Goal: Task Accomplishment & Management: Manage account settings

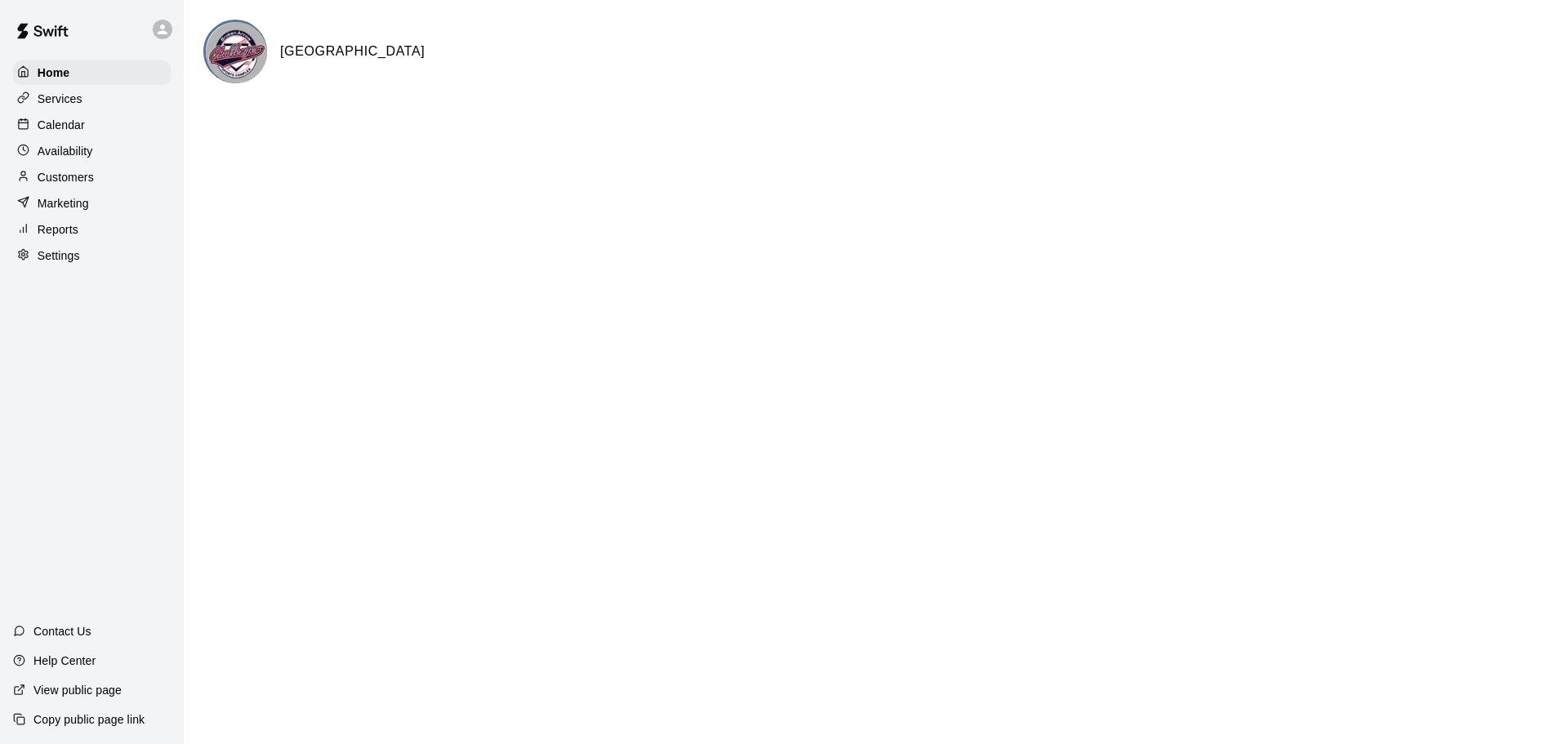
click at [63, 125] on p "Calendar" at bounding box center [61, 125] width 48 height 16
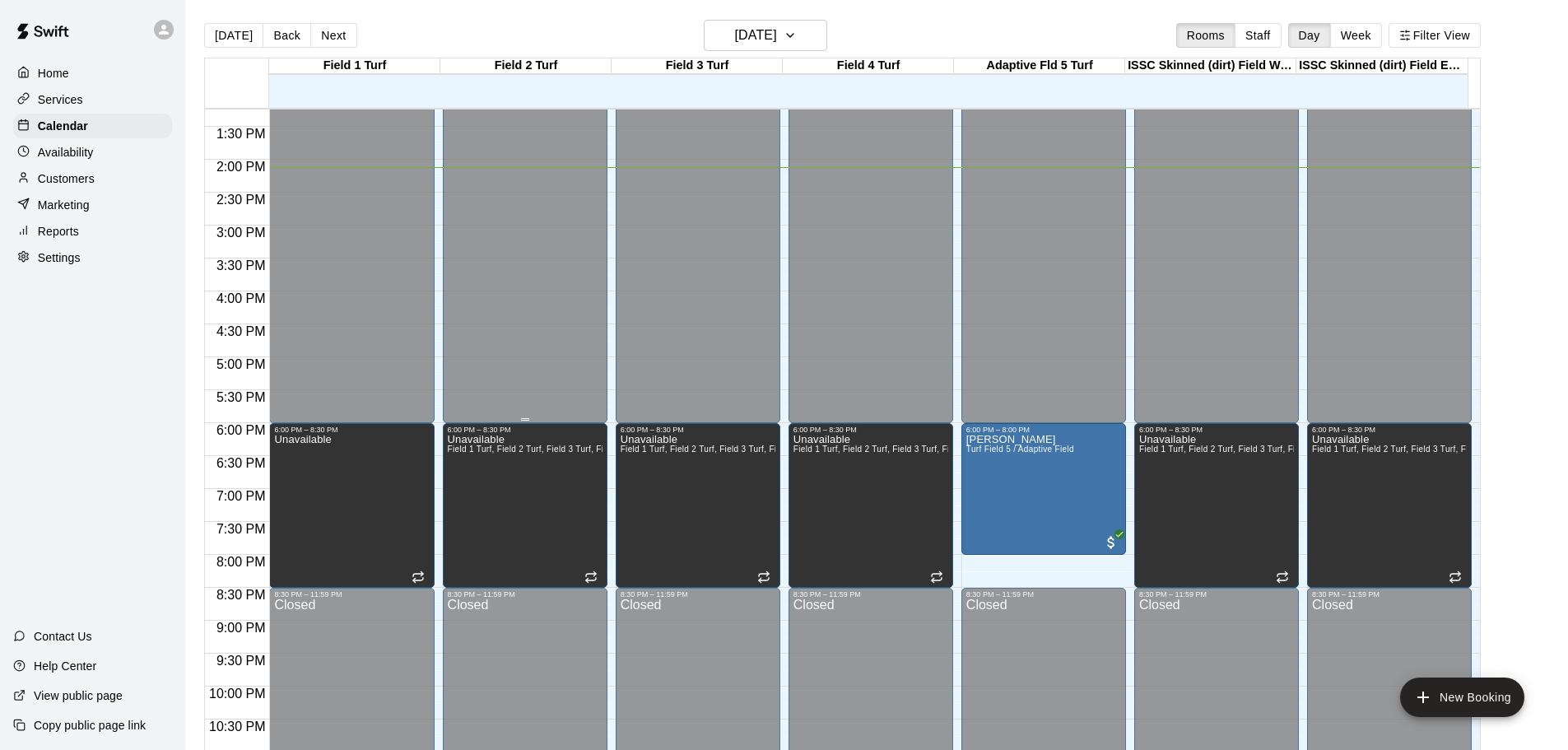
scroll to position [707, 0]
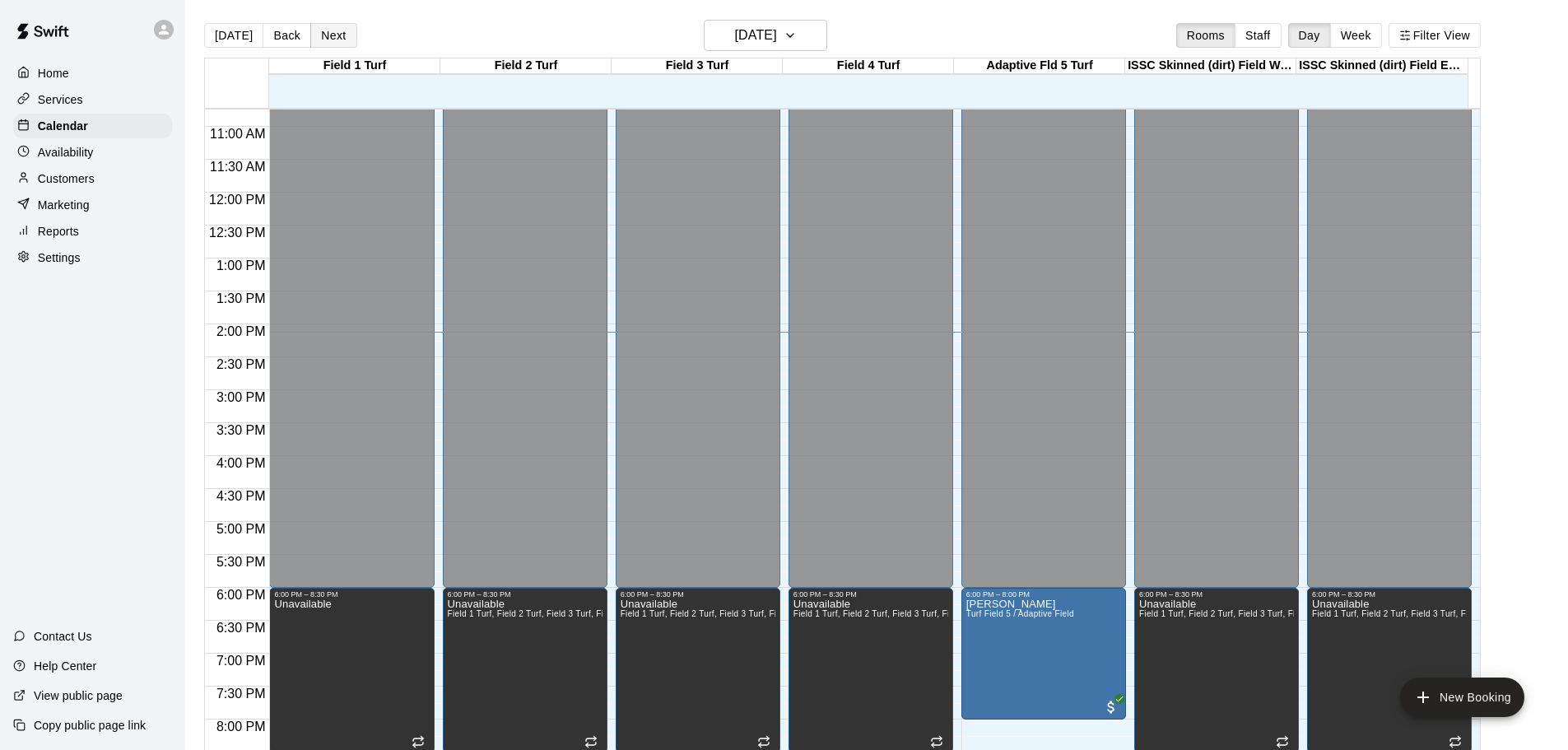
click at [323, 35] on button "Next" at bounding box center [333, 35] width 46 height 25
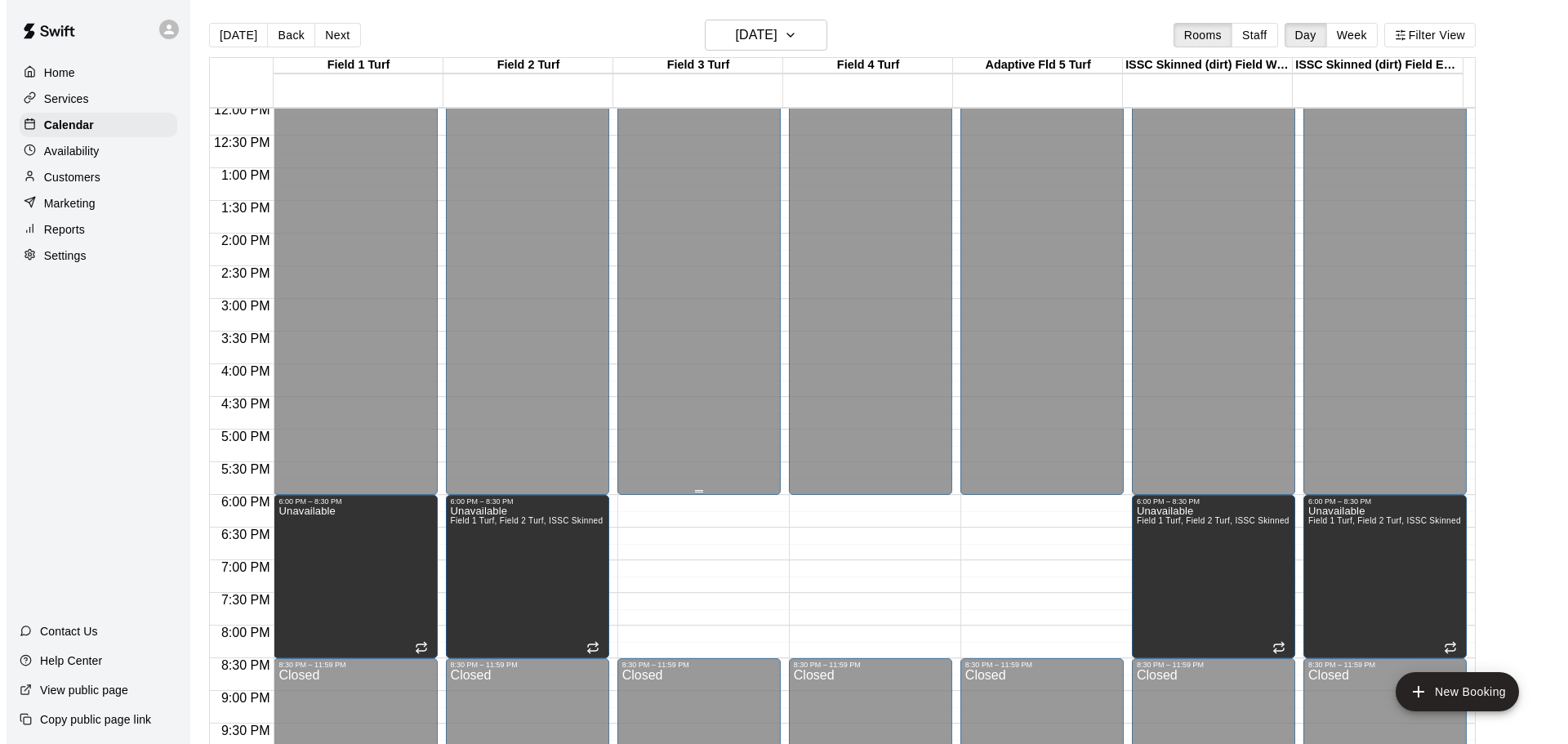
scroll to position [865, 0]
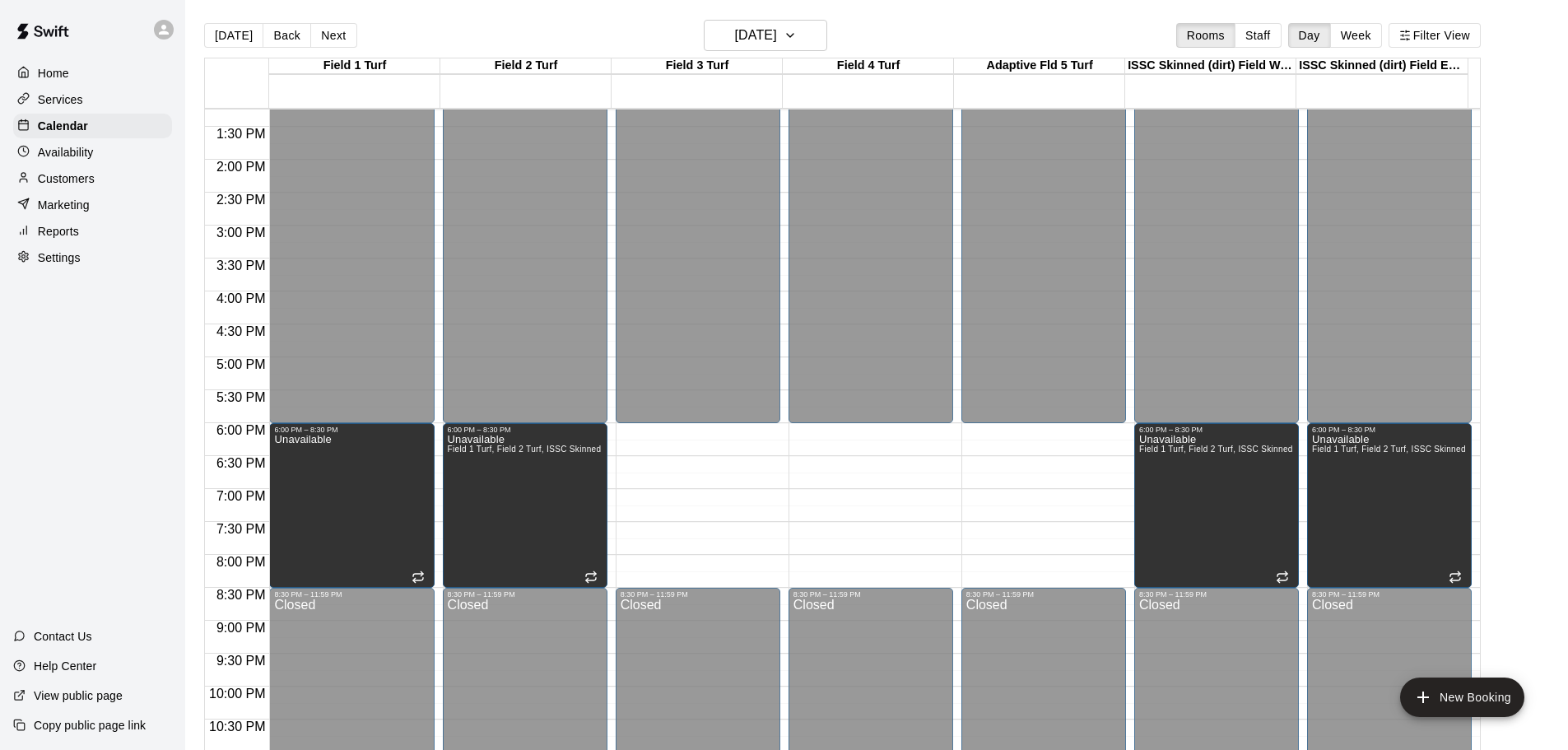
click at [872, 437] on div "12:00 AM – 6:00 PM Closed 8:30 PM – 11:59 PM Closed" at bounding box center [871, 28] width 165 height 1580
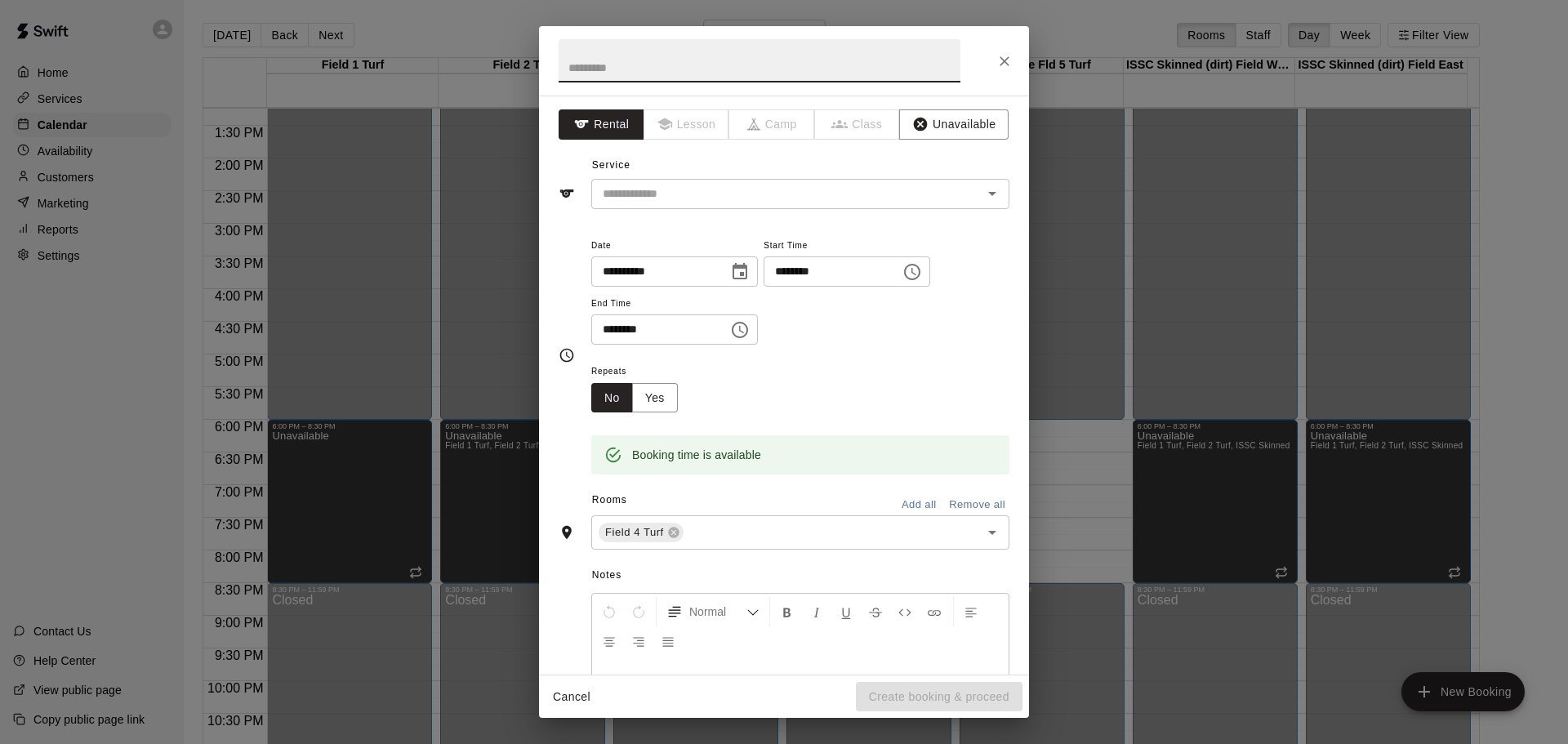
click at [744, 330] on icon "Choose time, selected time is 6:30 PM" at bounding box center [741, 329] width 5 height 7
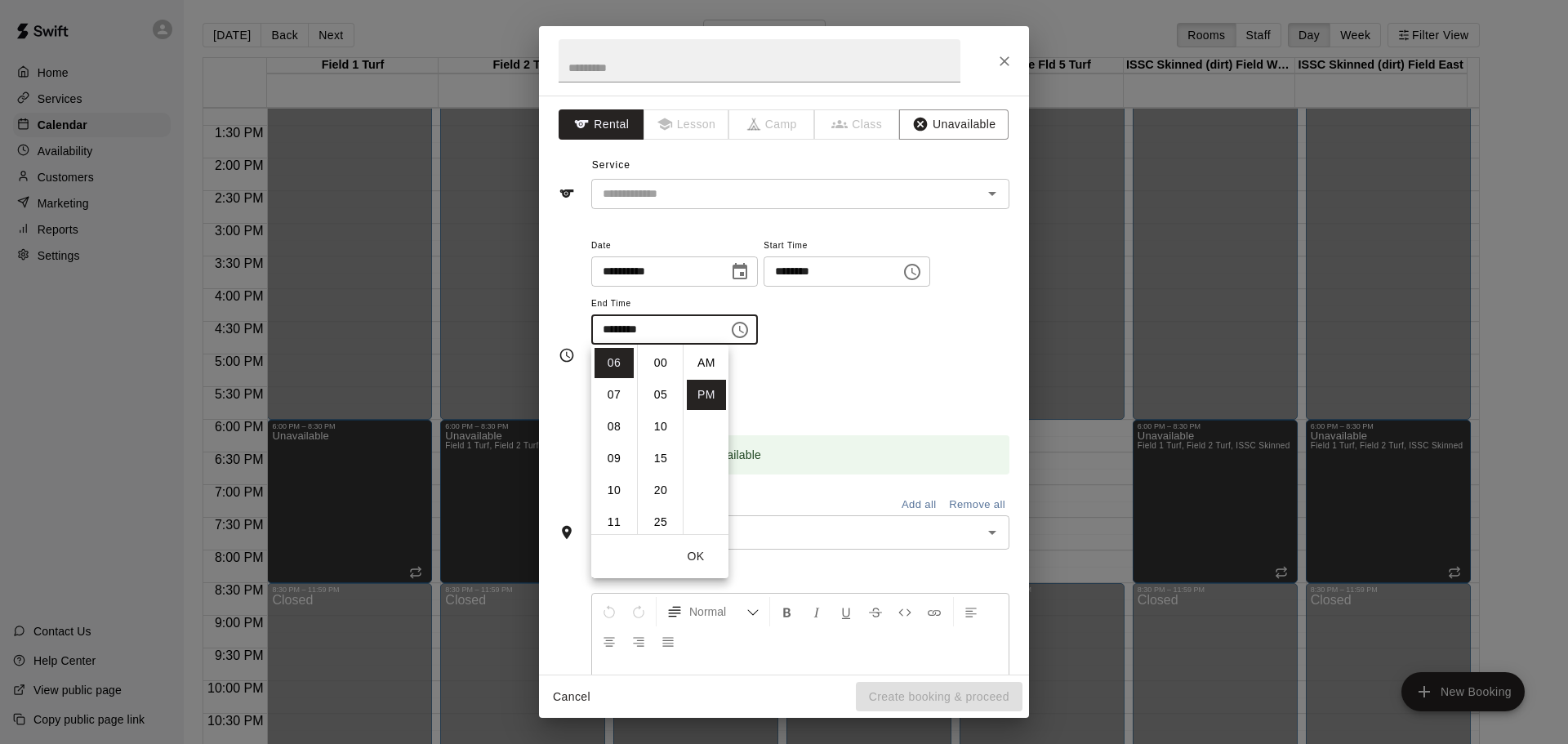
scroll to position [29, 0]
click at [614, 427] on li "08" at bounding box center [613, 426] width 39 height 30
type input "********"
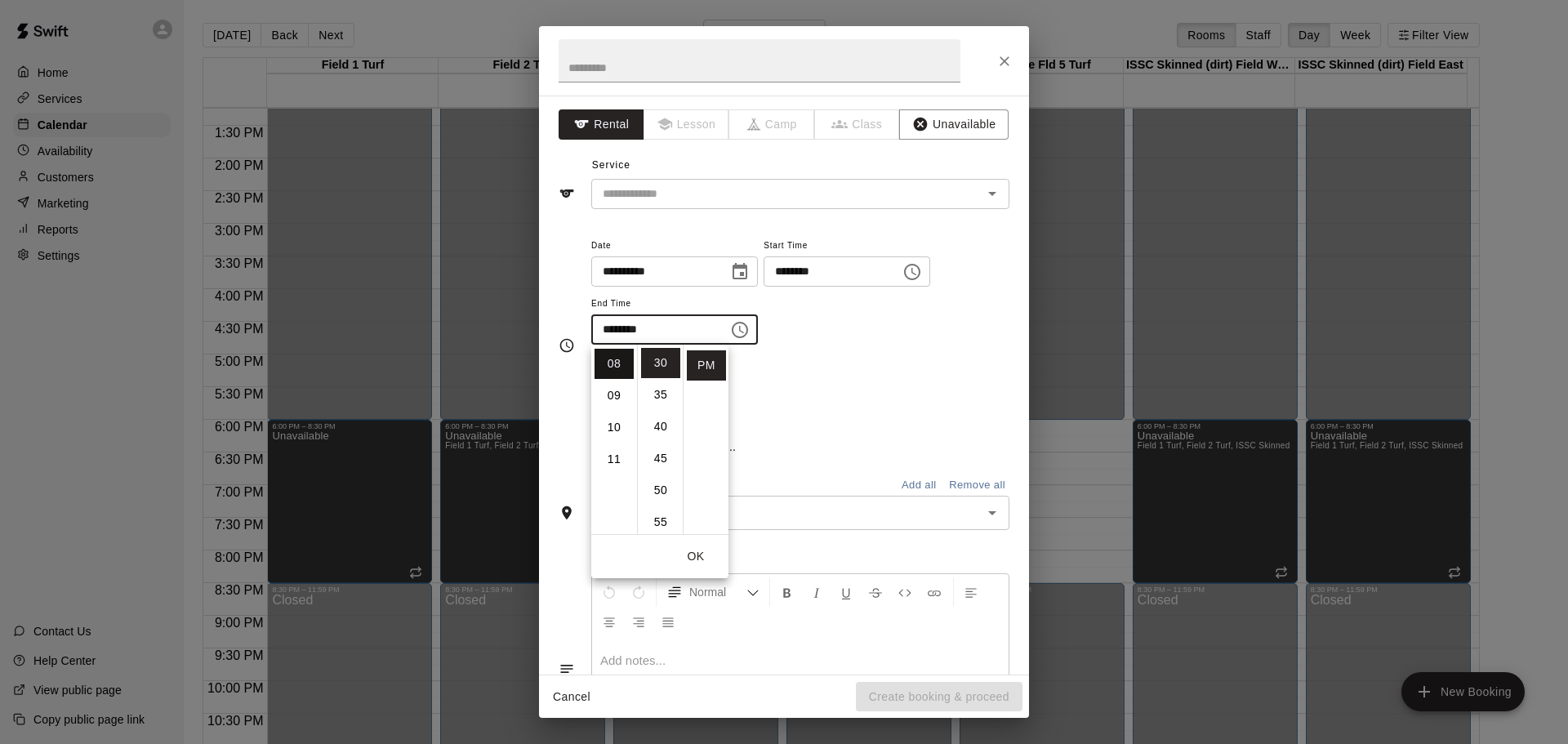
scroll to position [255, 0]
click at [701, 557] on button "OK" at bounding box center [696, 556] width 52 height 30
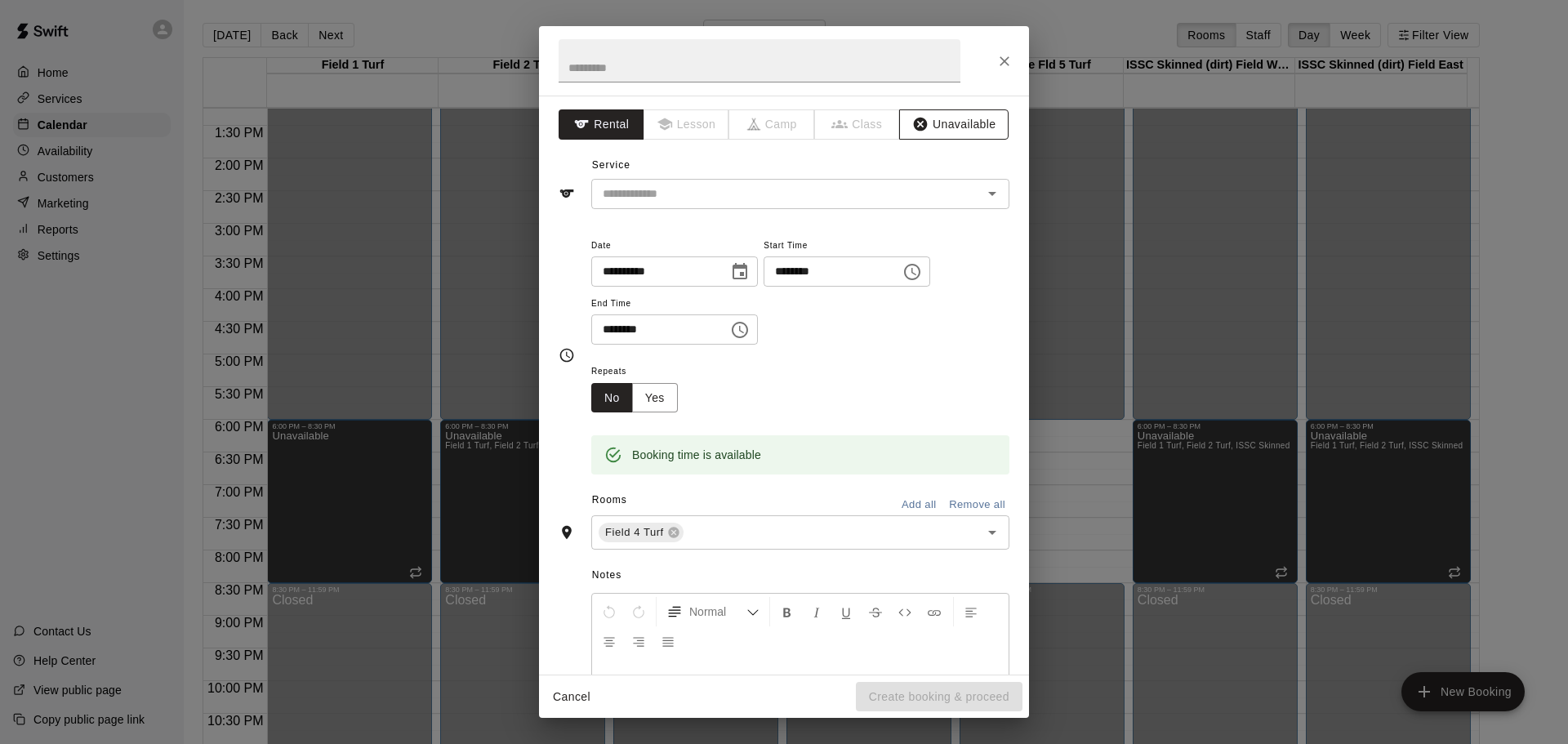
click at [941, 122] on button "Unavailable" at bounding box center [955, 124] width 110 height 30
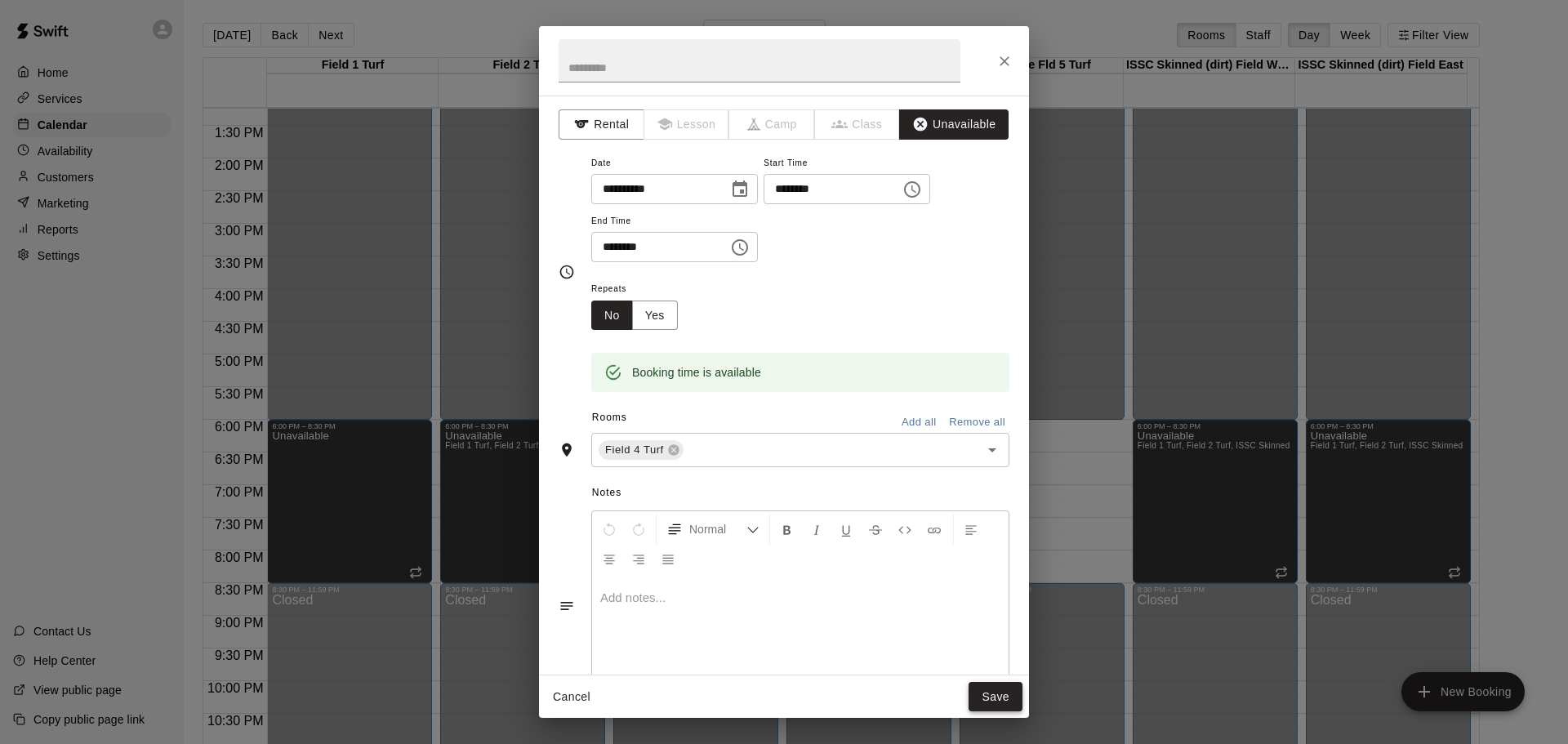
click at [994, 695] on button "Save" at bounding box center [996, 696] width 54 height 30
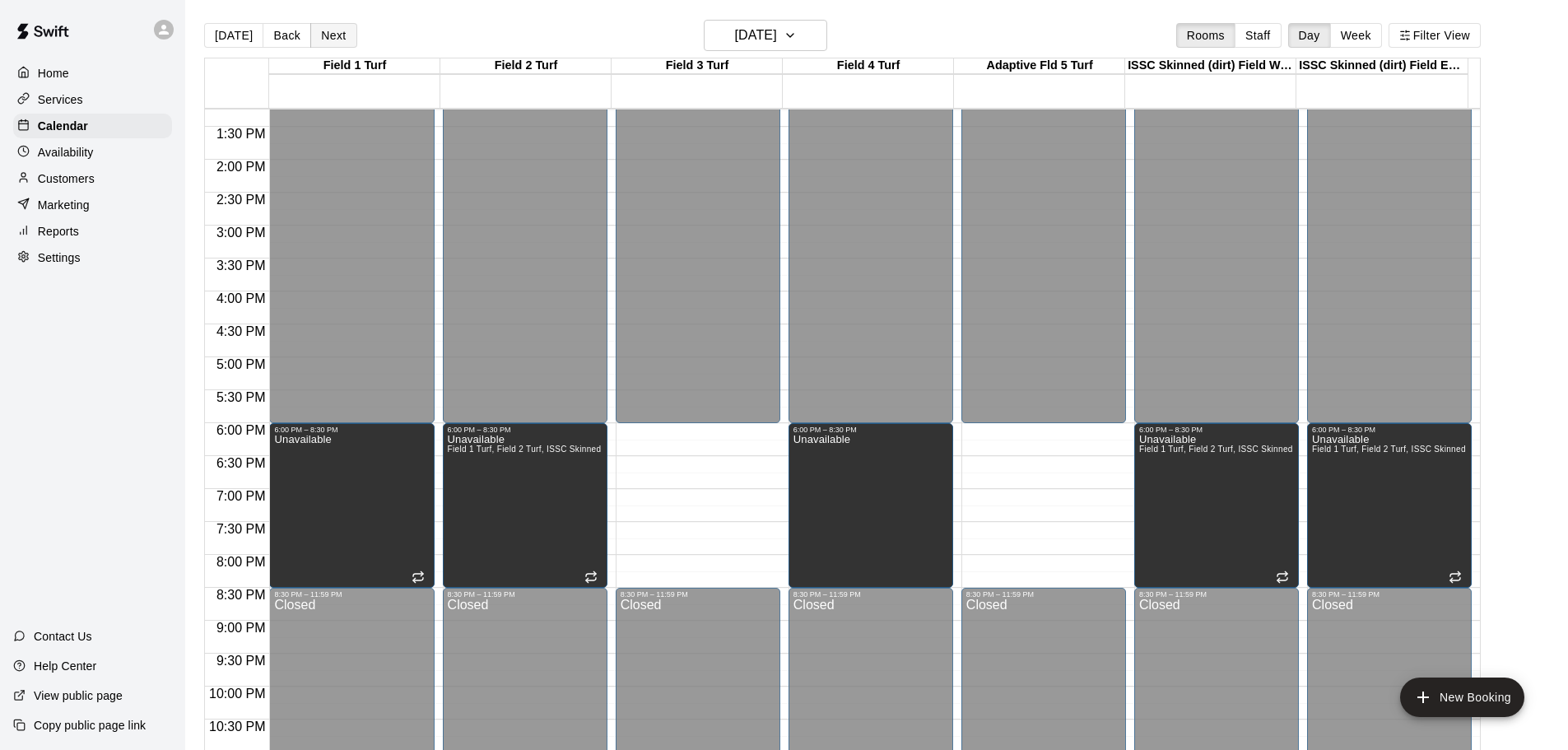
click at [320, 34] on button "Next" at bounding box center [333, 35] width 46 height 25
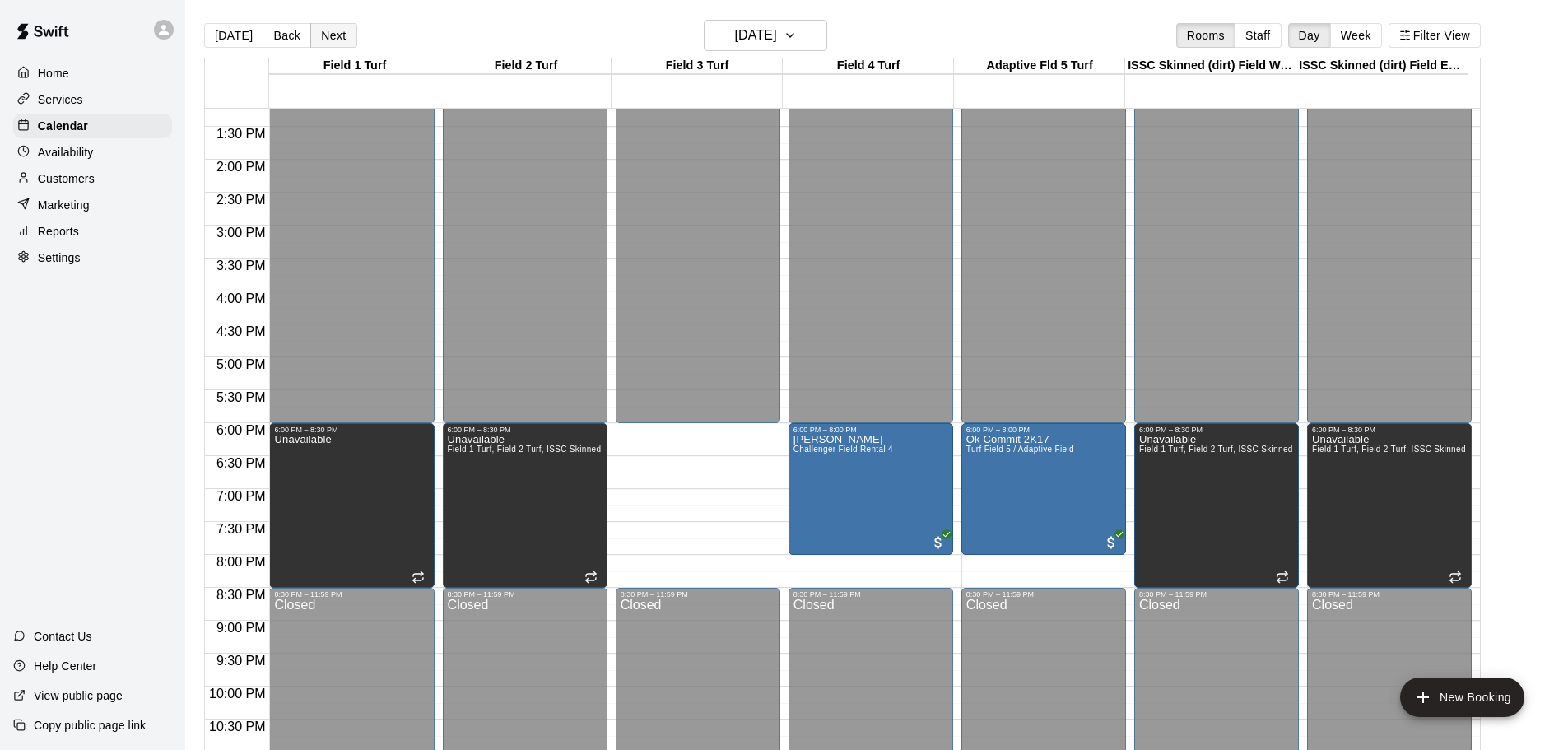
click at [328, 32] on button "Next" at bounding box center [333, 35] width 46 height 25
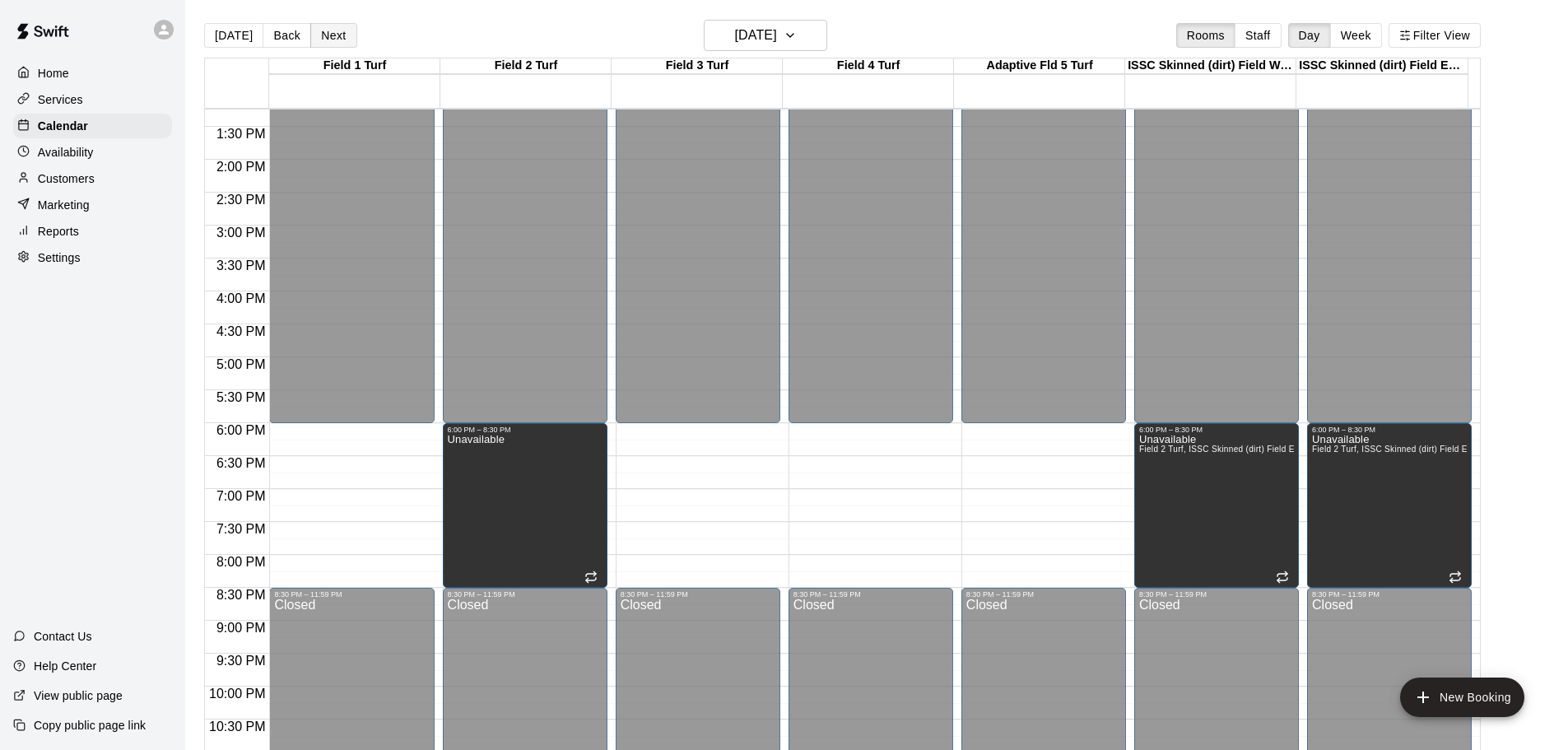
click at [333, 29] on button "Next" at bounding box center [333, 35] width 46 height 25
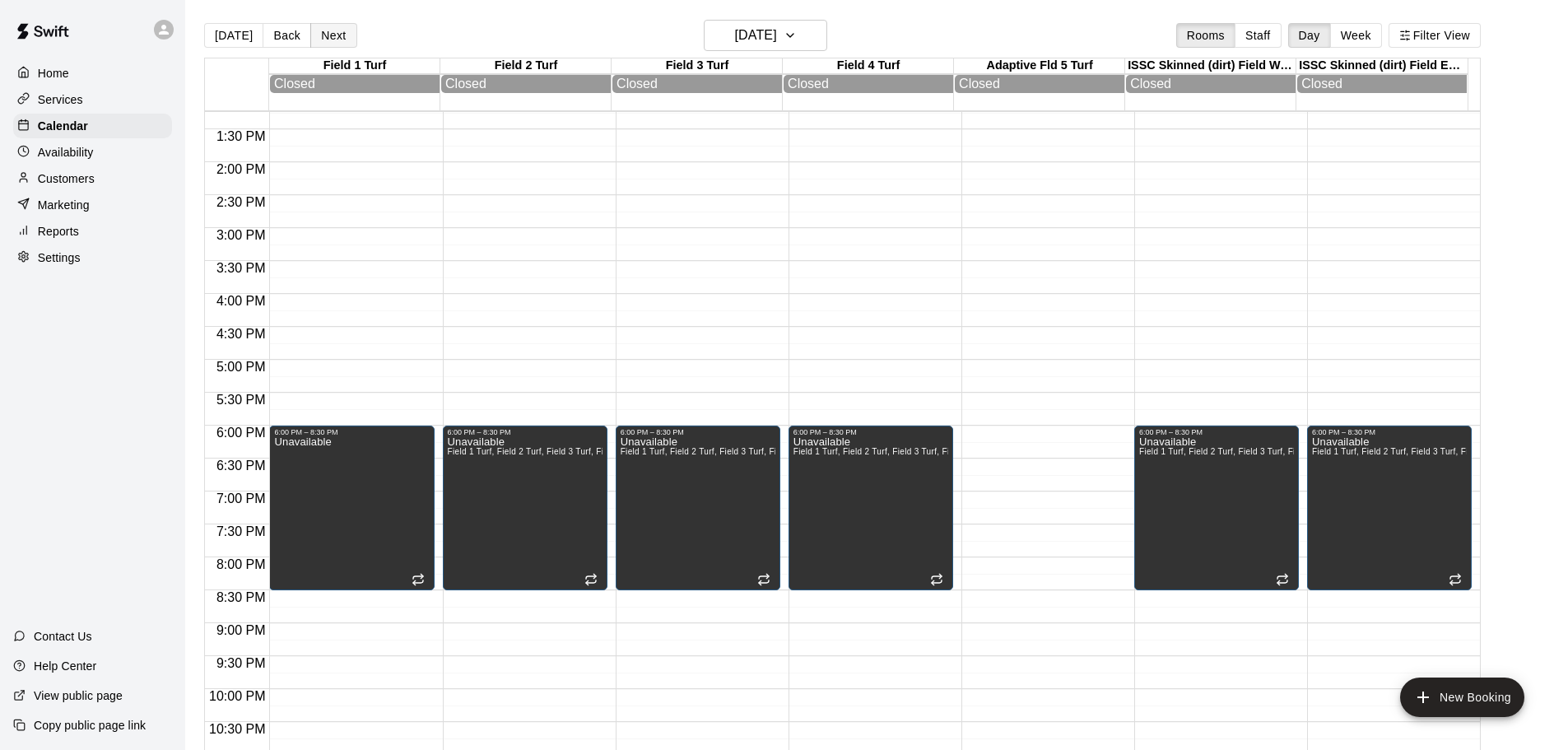
click at [333, 29] on button "Next" at bounding box center [333, 35] width 46 height 25
click at [328, 30] on button "Next" at bounding box center [333, 35] width 46 height 25
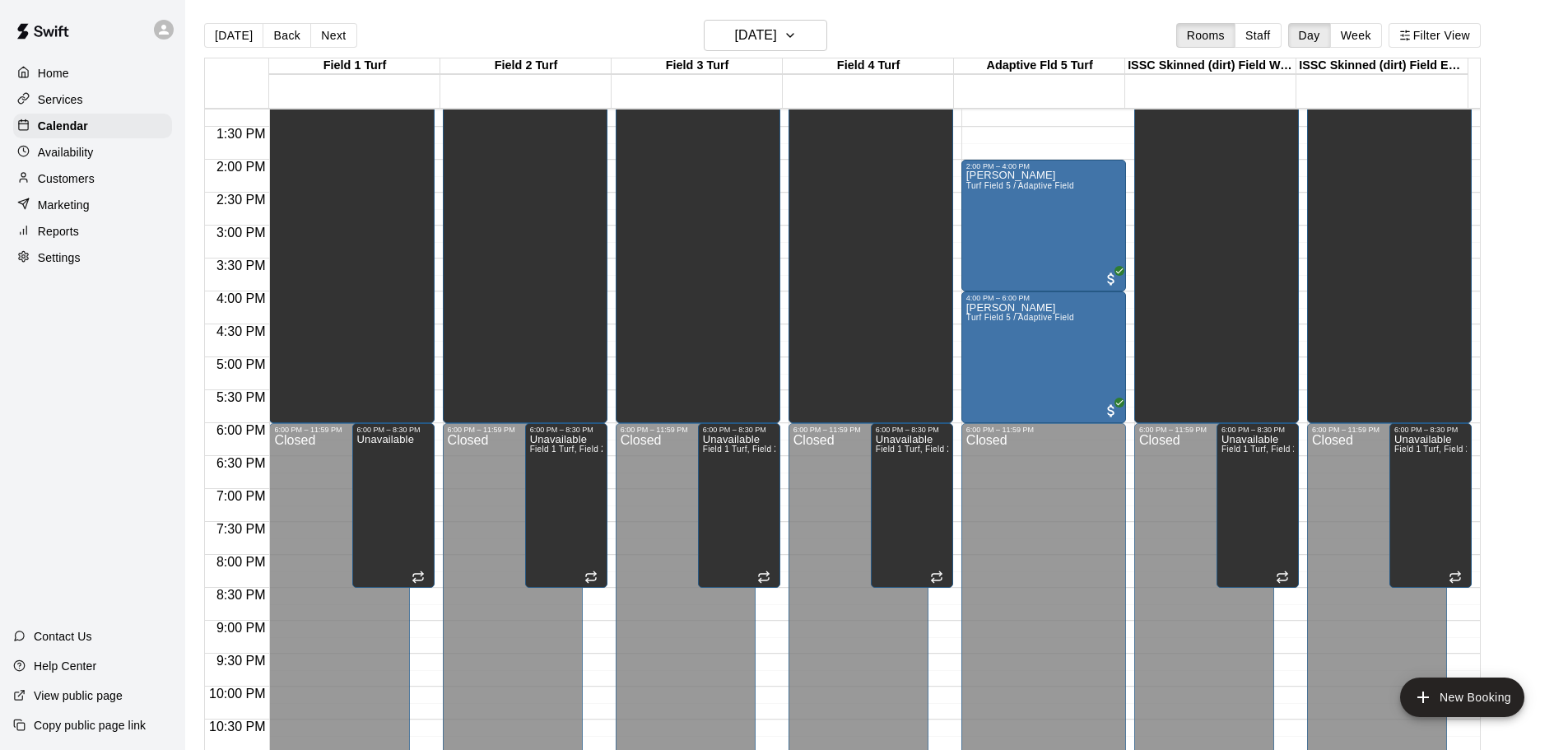
click at [328, 30] on button "Next" at bounding box center [333, 35] width 46 height 25
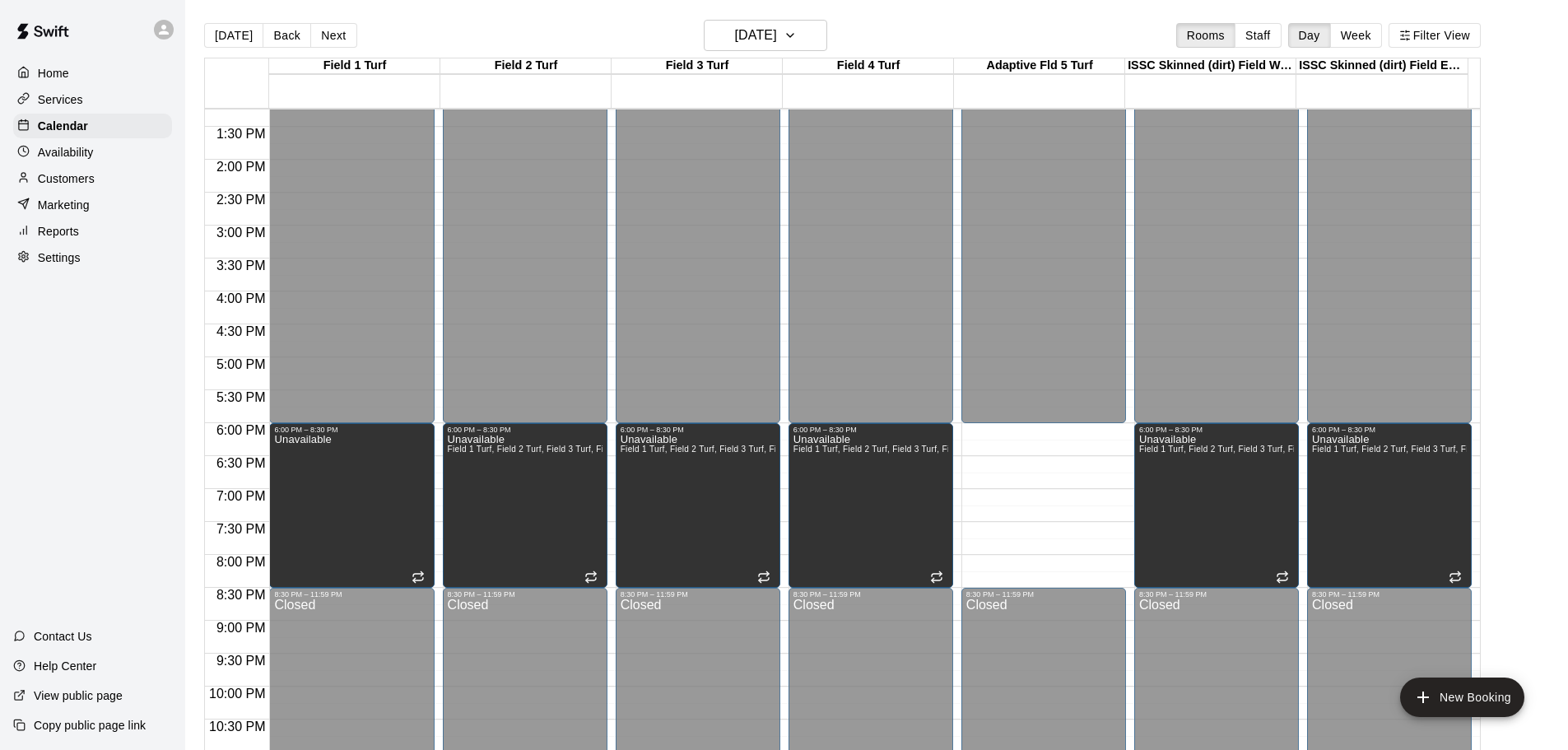
click at [328, 30] on button "Next" at bounding box center [333, 35] width 46 height 25
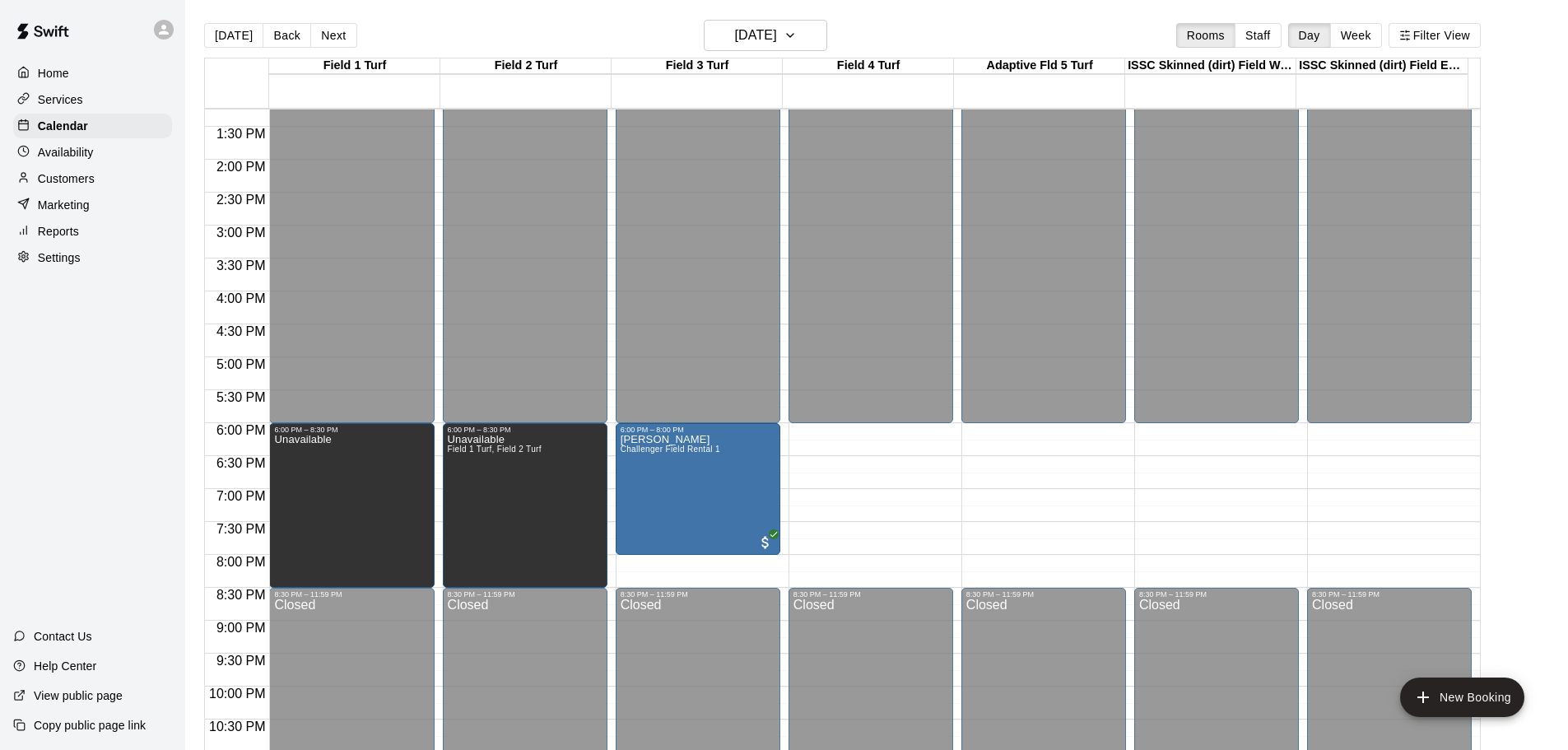
click at [862, 435] on div "12:00 AM – 6:00 PM Closed 8:30 PM – 11:59 PM Closed" at bounding box center [871, 28] width 165 height 1580
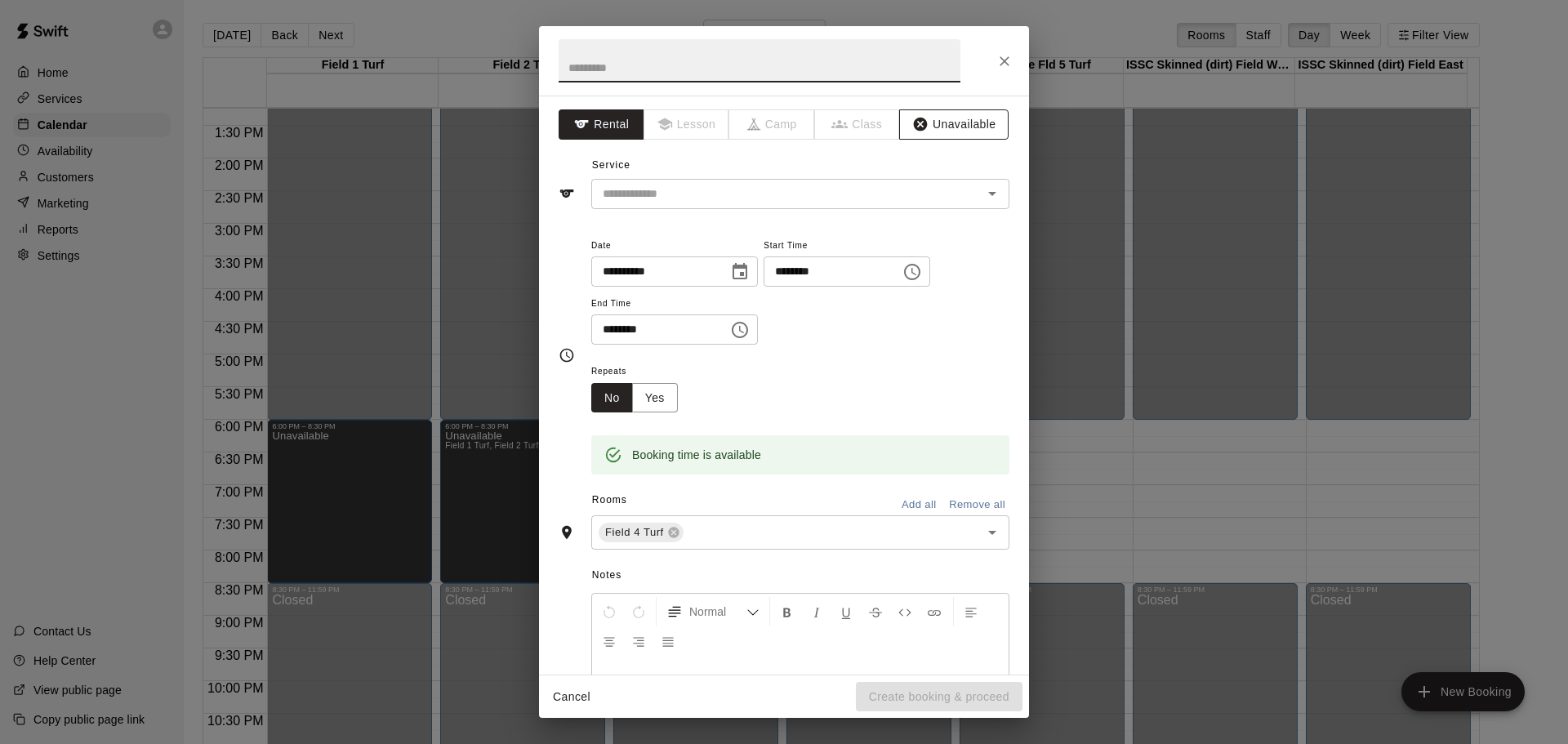
click at [944, 123] on button "Unavailable" at bounding box center [955, 124] width 110 height 30
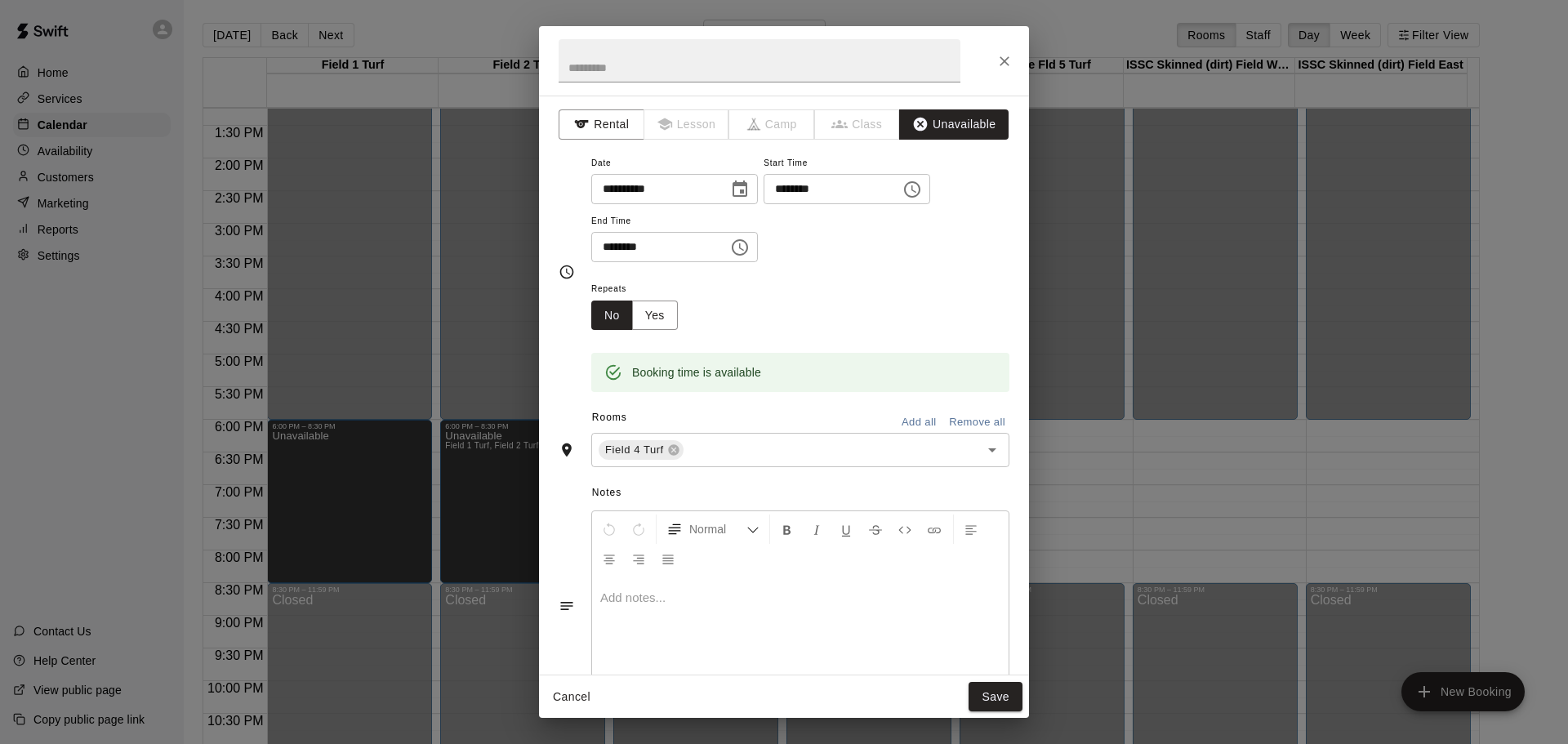
click at [750, 246] on icon "Choose time, selected time is 6:30 PM" at bounding box center [740, 247] width 19 height 19
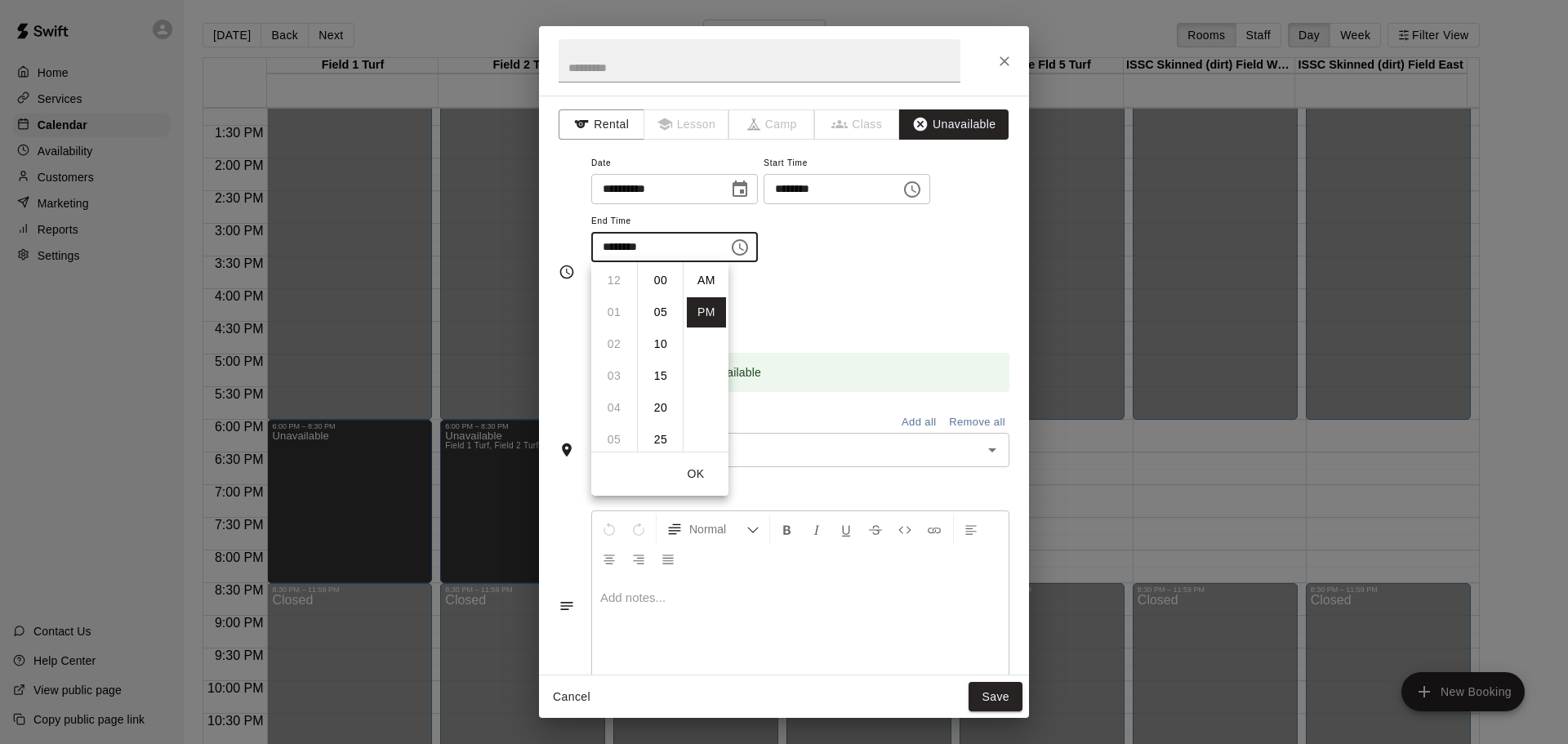
scroll to position [29, 0]
click at [614, 339] on li "08" at bounding box center [613, 344] width 39 height 30
type input "********"
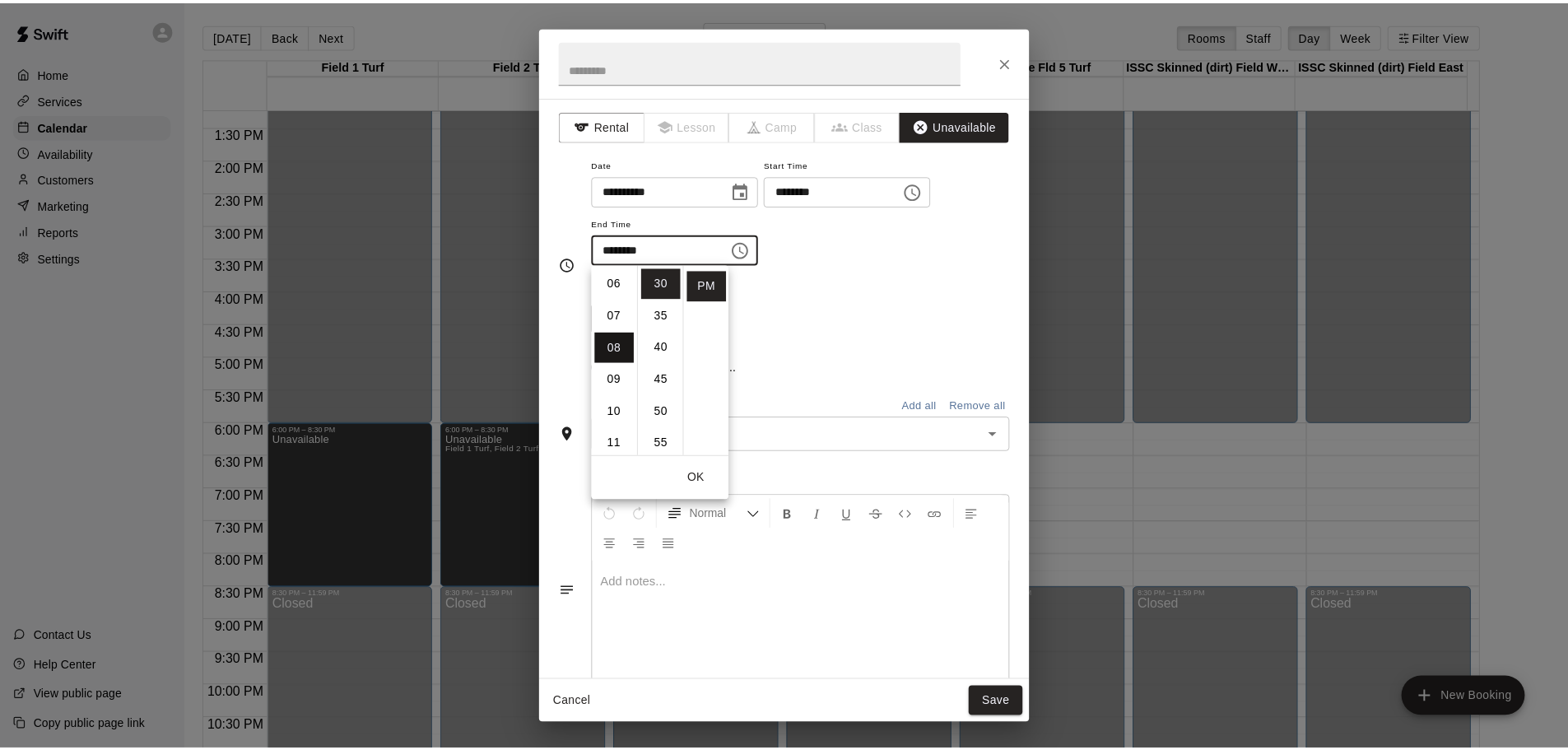
scroll to position [257, 0]
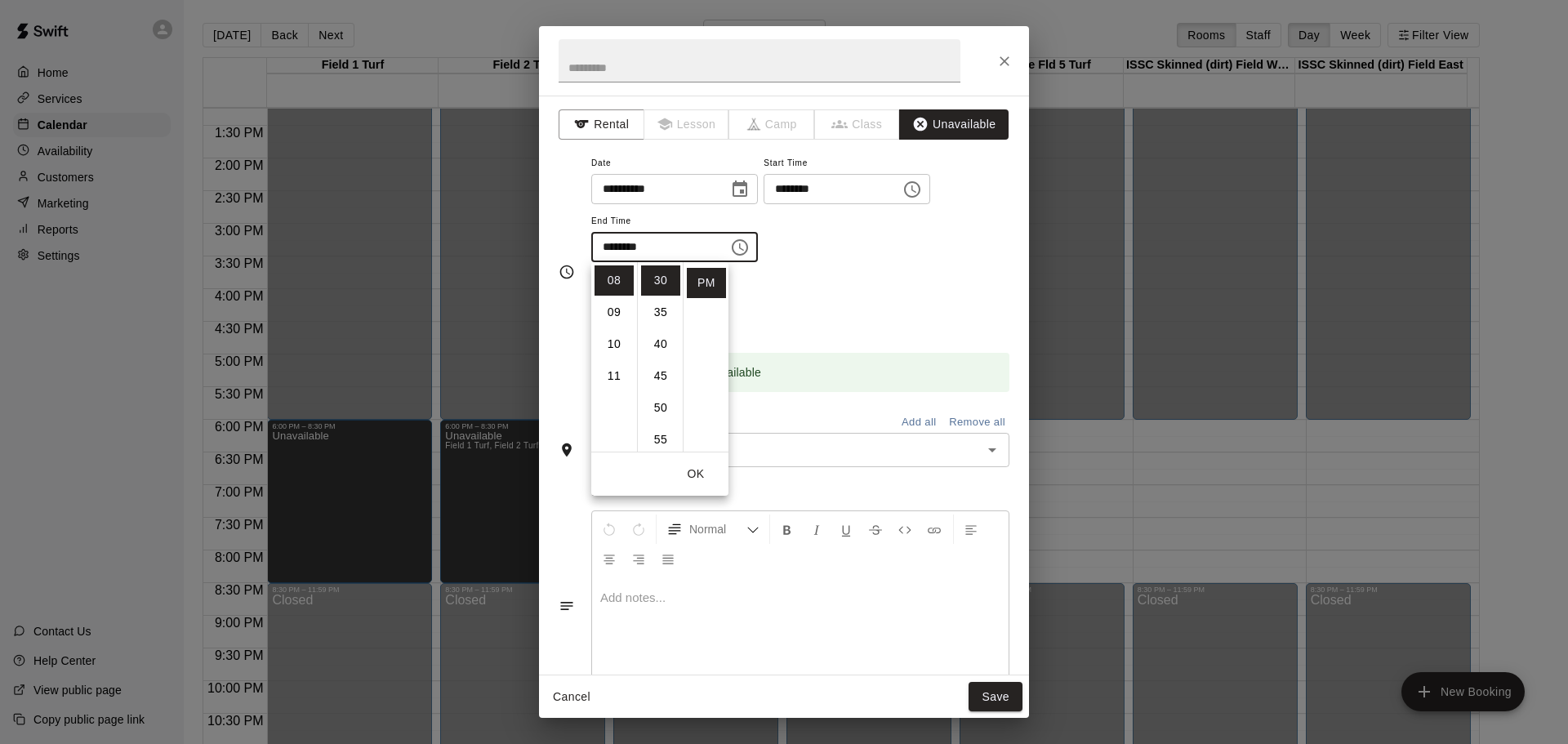
click at [699, 471] on button "OK" at bounding box center [696, 473] width 52 height 30
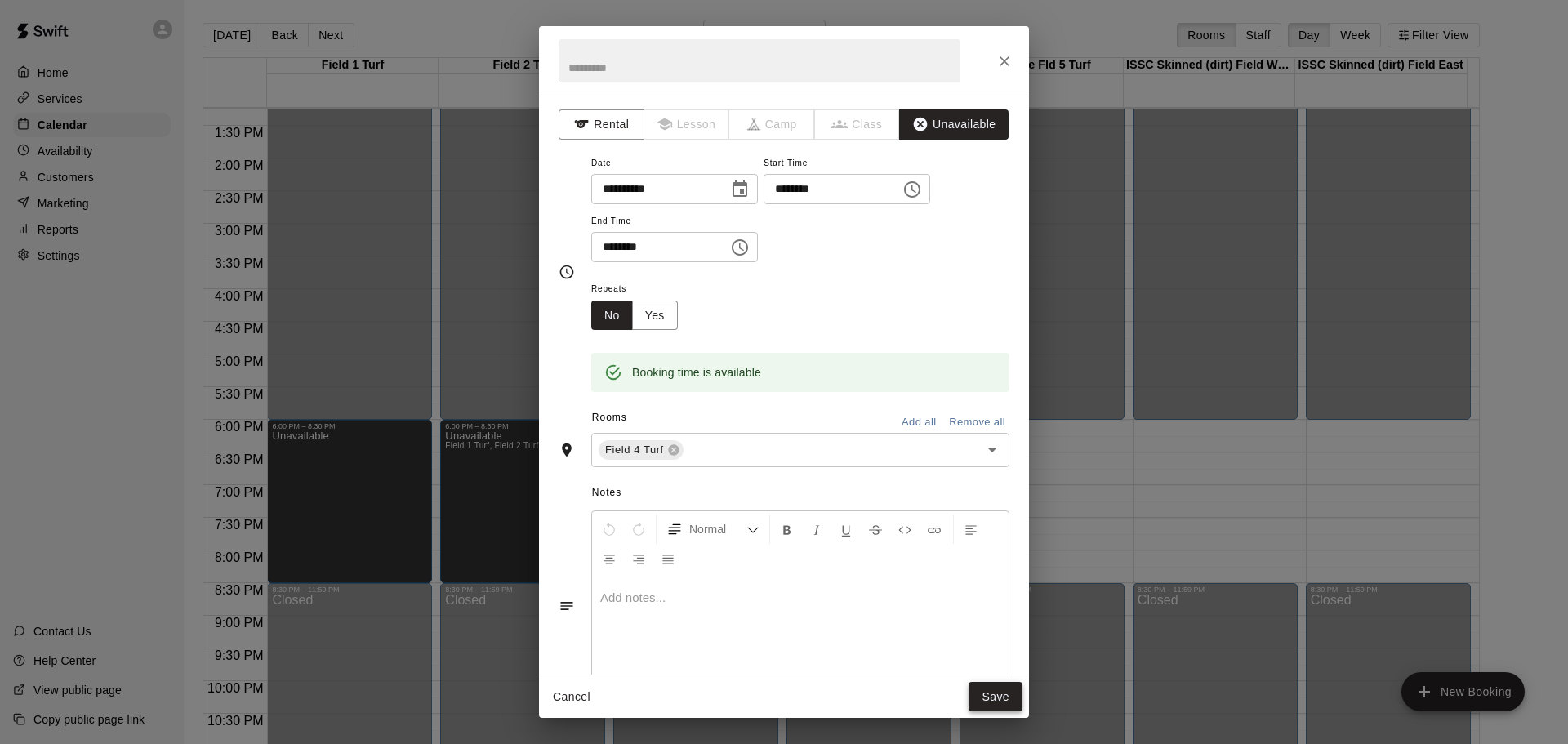
click at [999, 694] on button "Save" at bounding box center [996, 696] width 54 height 30
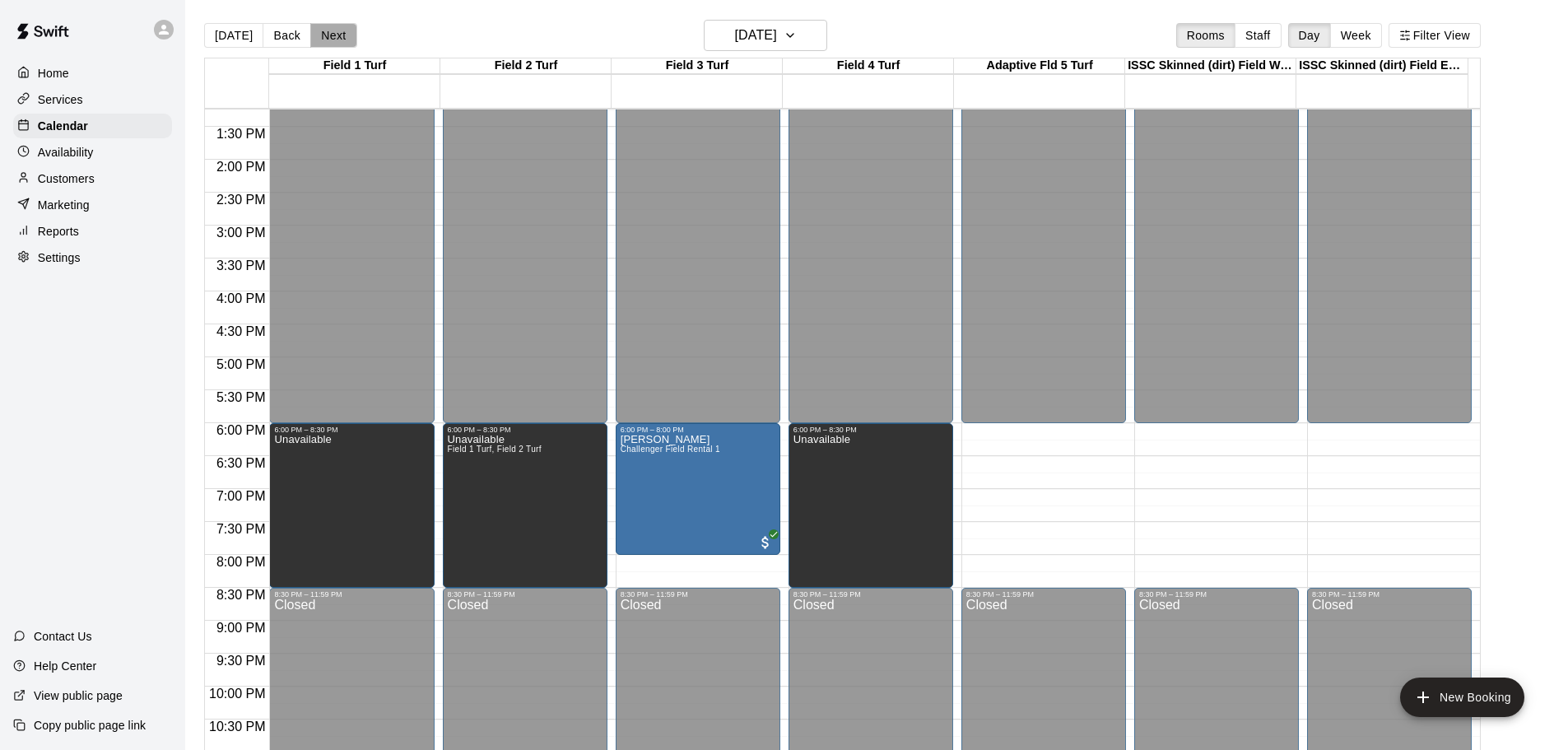
click at [324, 35] on button "Next" at bounding box center [333, 35] width 46 height 25
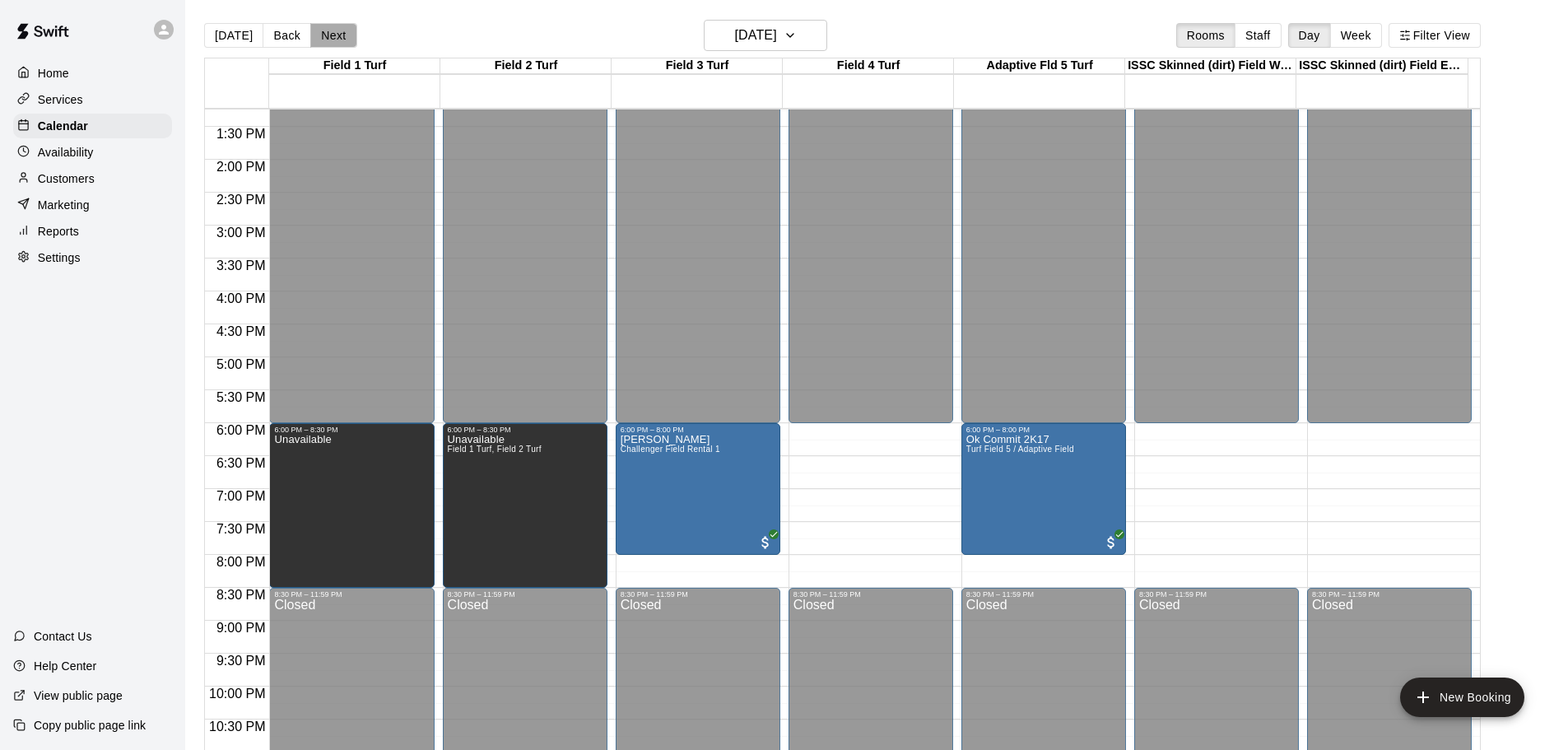
click at [324, 35] on button "Next" at bounding box center [333, 35] width 46 height 25
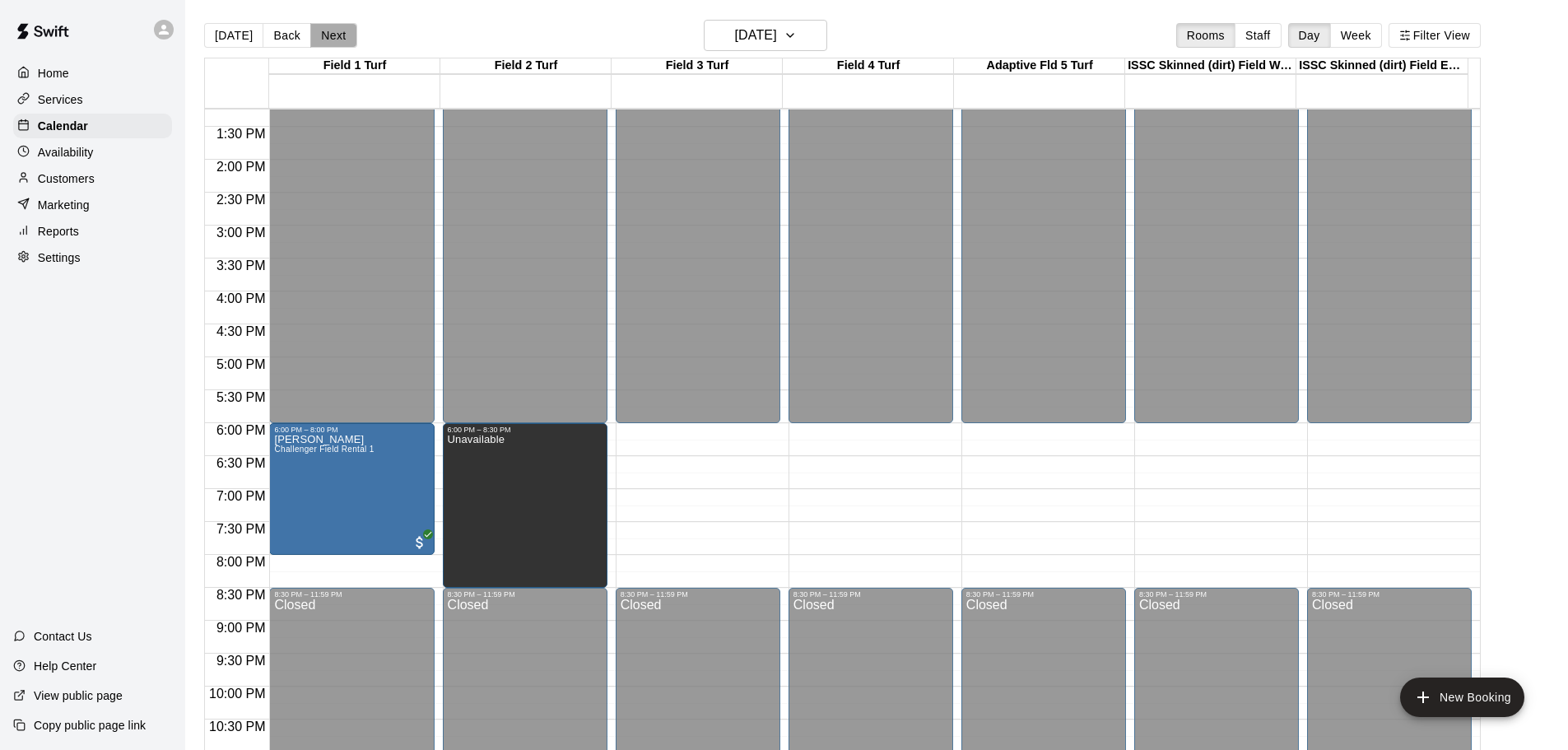
click at [325, 32] on button "Next" at bounding box center [333, 35] width 46 height 25
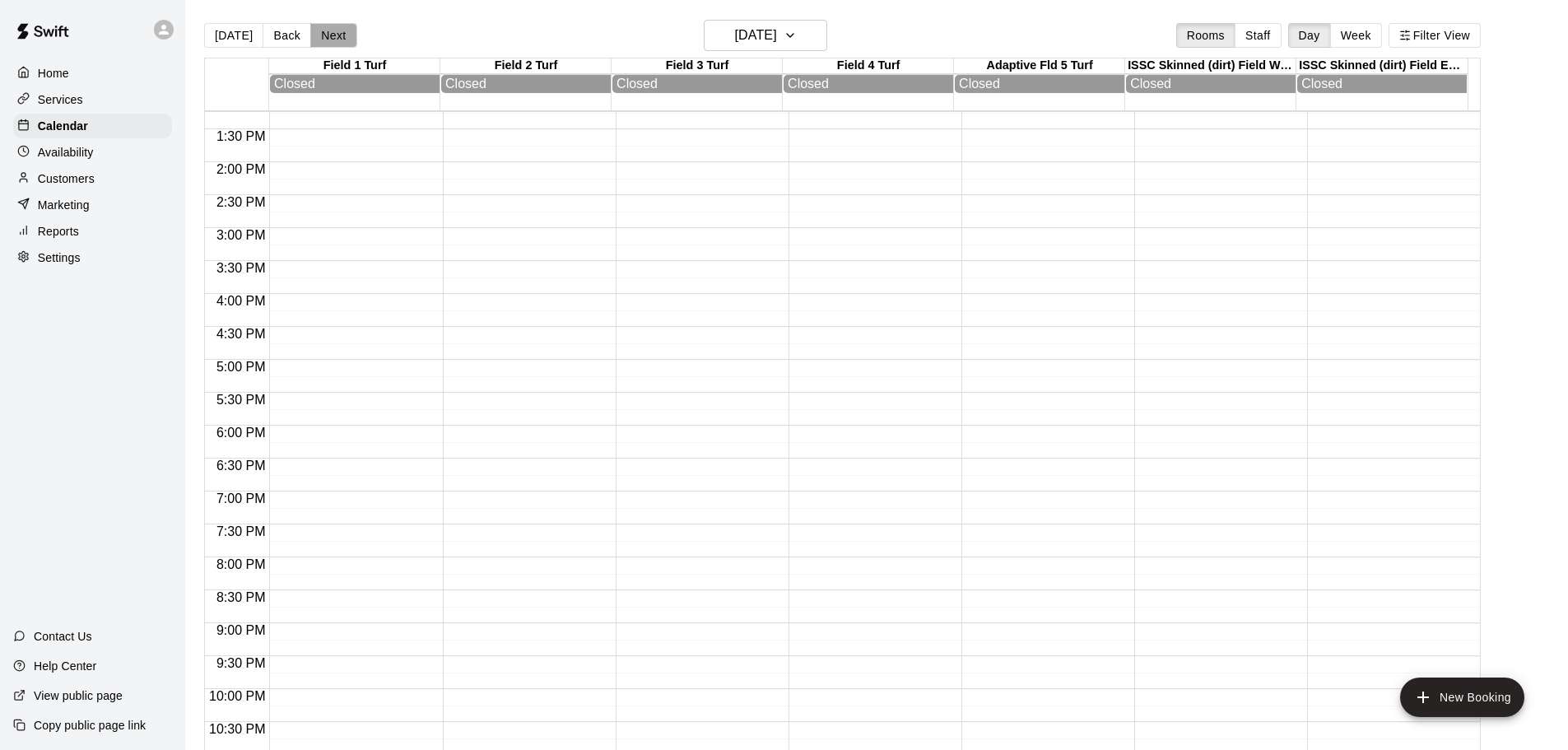
click at [325, 32] on button "Next" at bounding box center [333, 35] width 46 height 25
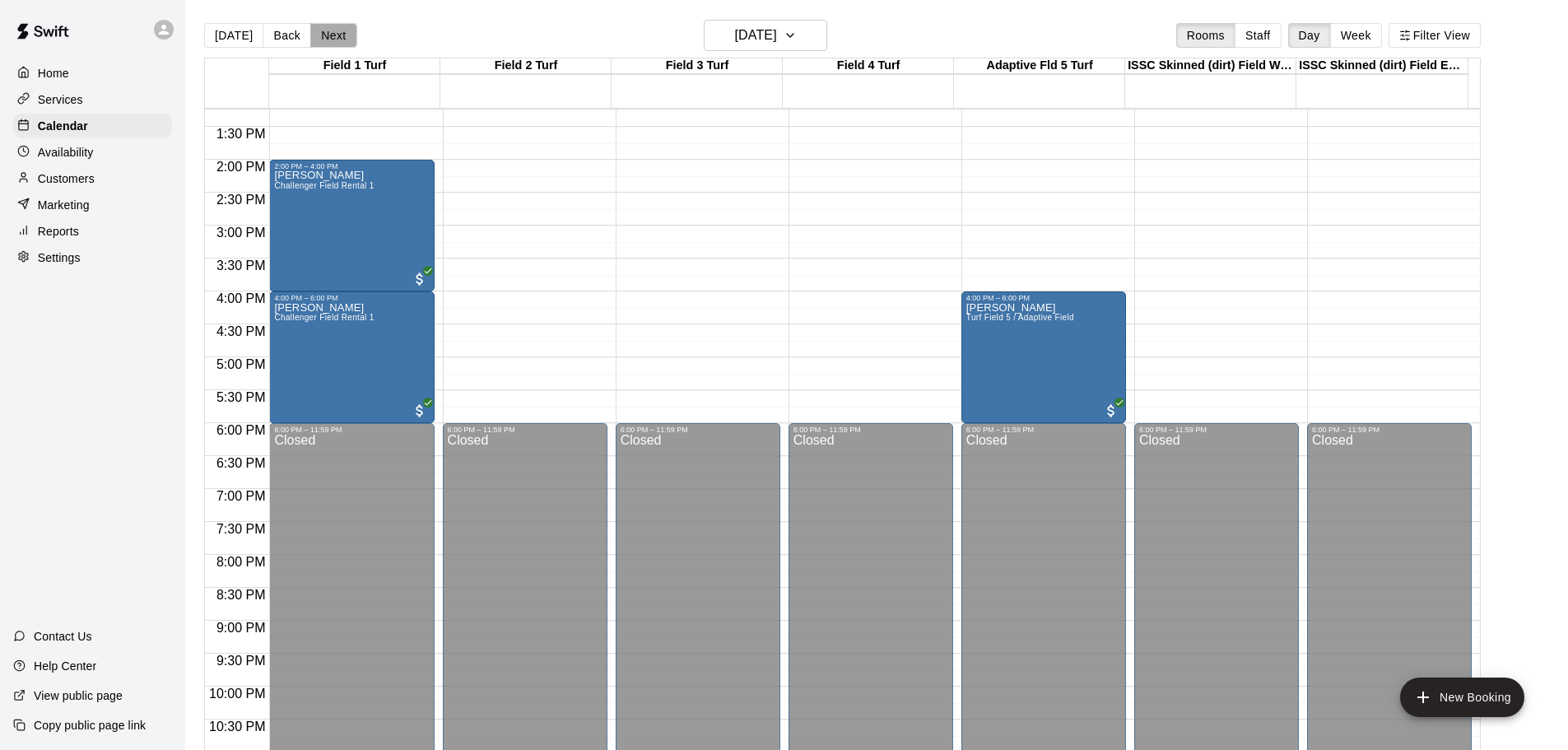
click at [325, 32] on button "Next" at bounding box center [333, 35] width 46 height 25
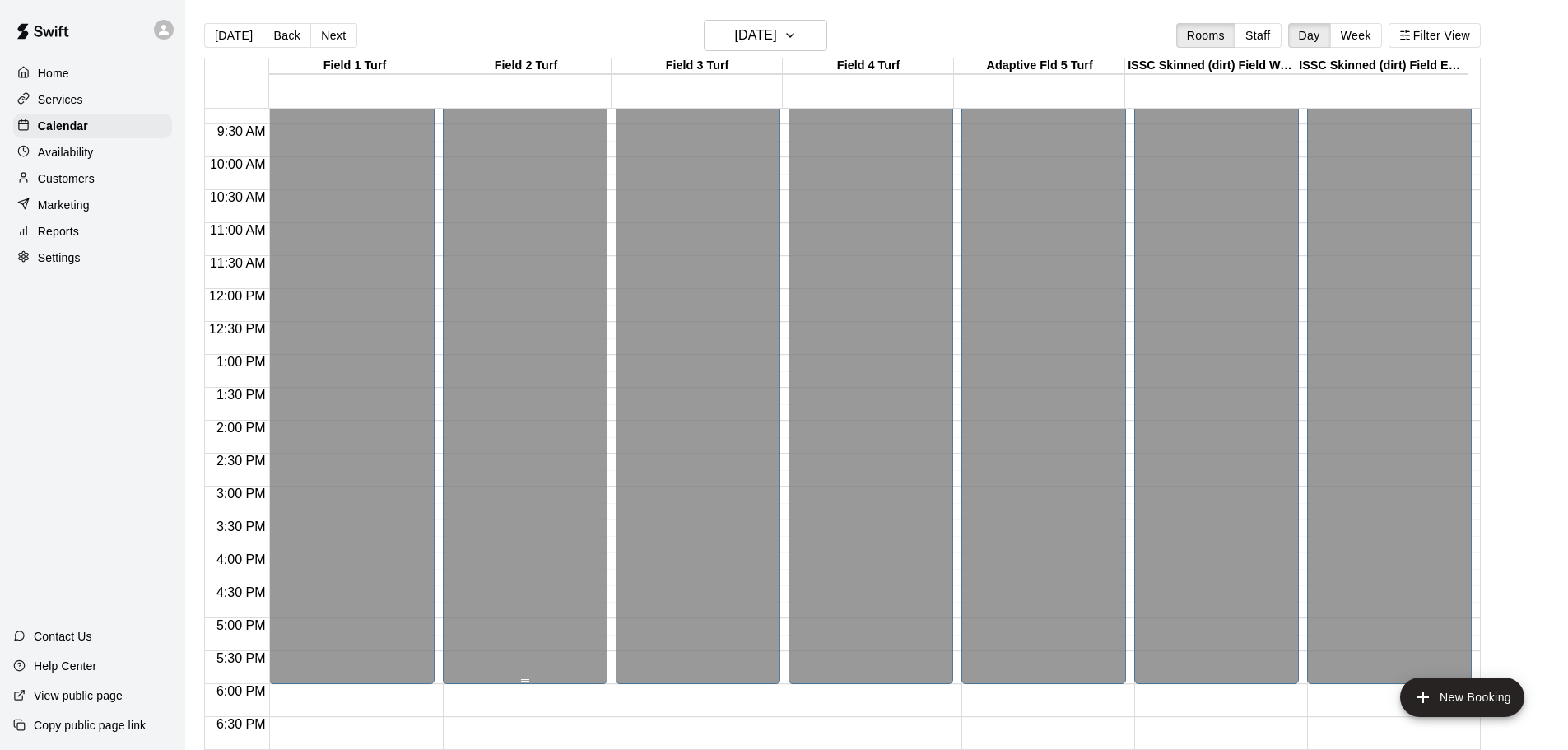
scroll to position [707, 0]
